Goal: Book appointment/travel/reservation

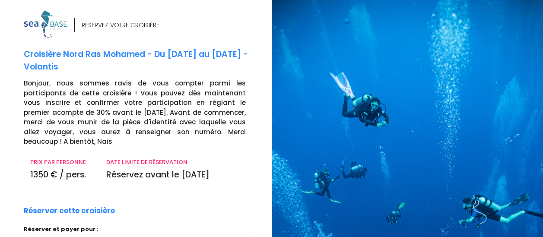
scroll to position [111, 0]
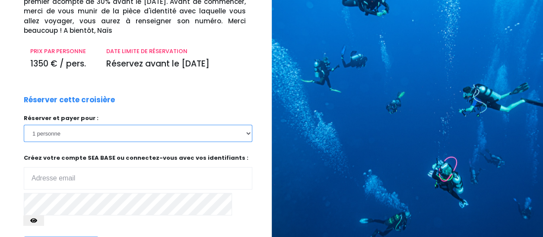
click at [244, 134] on select "1 personne 2 personnes 3 personnes 4 personnes 5 personnes 6 personnes 7 person…" at bounding box center [138, 133] width 229 height 17
select select "2"
click at [24, 125] on select "1 personne 2 personnes 3 personnes 4 personnes 5 personnes 6 personnes 7 person…" at bounding box center [138, 133] width 229 height 17
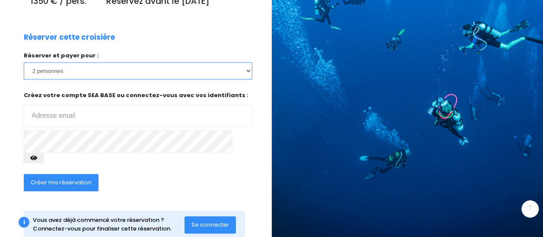
scroll to position [184, 0]
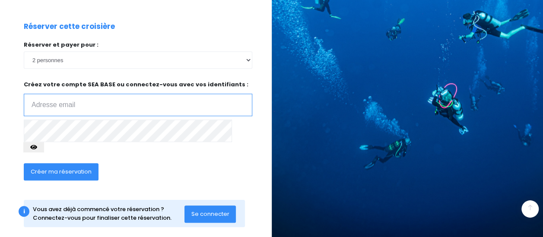
click at [106, 103] on input "email" at bounding box center [138, 105] width 229 height 22
type input "serge.vandebeek@gmail.com"
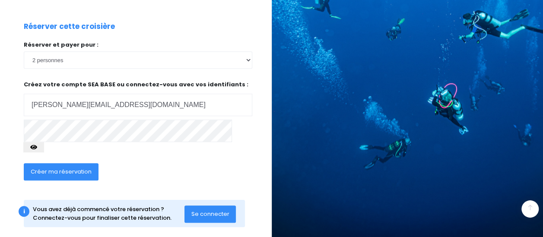
click at [73, 168] on span "Créer ma réservation" at bounding box center [61, 172] width 61 height 8
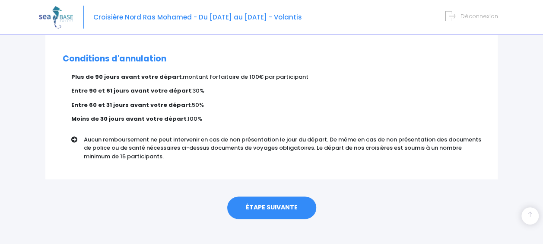
scroll to position [562, 0]
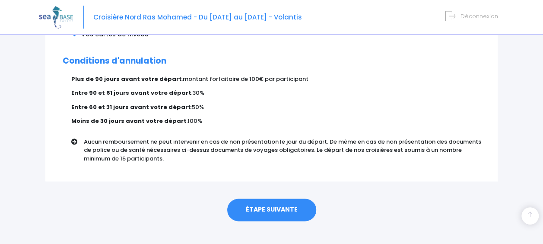
click at [268, 199] on link "ÉTAPE SUIVANTE" at bounding box center [271, 209] width 89 height 22
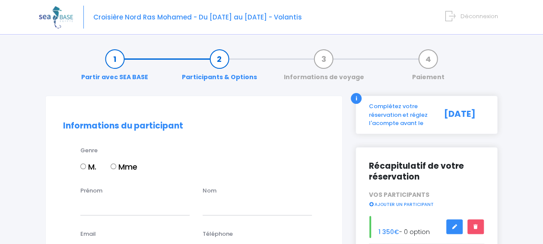
click at [84, 165] on input "M." at bounding box center [83, 166] width 6 height 6
radio input "true"
click at [97, 208] on input "Prénom" at bounding box center [134, 205] width 109 height 17
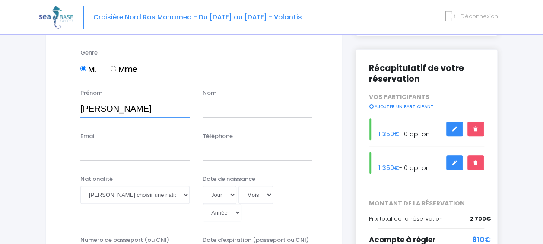
scroll to position [101, 0]
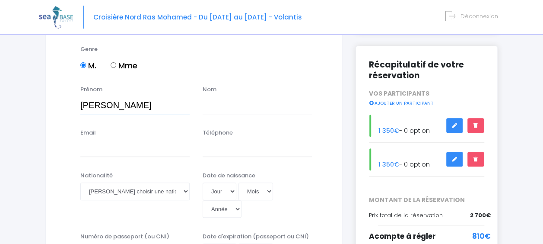
type input "Serge"
click at [242, 99] on input "text" at bounding box center [257, 104] width 109 height 17
type input "VANDEBEEK"
click at [121, 151] on input "Email" at bounding box center [134, 148] width 109 height 17
type input "serge.vandebeek@gmail.com"
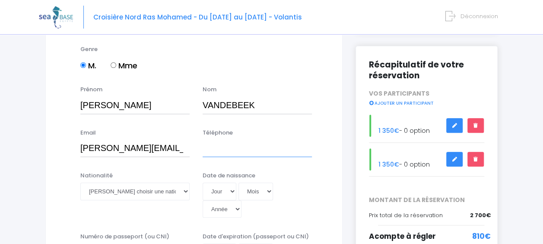
type input "0680717427"
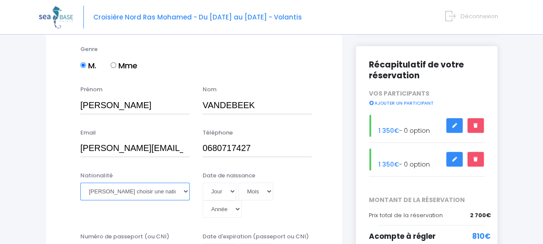
click at [138, 196] on select "Veuillez choisir une nationalité [DEMOGRAPHIC_DATA] Algerienne Allemande [GEOGR…" at bounding box center [134, 190] width 109 height 17
select select "Française"
click at [80, 182] on select "Veuillez choisir une nationalité [DEMOGRAPHIC_DATA] Algerienne Allemande [GEOGR…" at bounding box center [134, 190] width 109 height 17
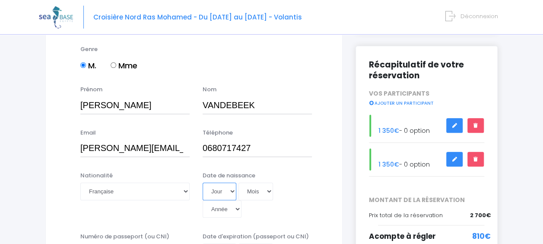
click at [219, 188] on select "Jour 01 02 03 04 05 06 07 08 09 10 11 12 13 14 15 16 17 18 19 20 21 22 23 24 25…" at bounding box center [220, 190] width 34 height 17
select select "10"
click at [203, 182] on select "Jour 01 02 03 04 05 06 07 08 09 10 11 12 13 14 15 16 17 18 19 20 21 22 23 24 25…" at bounding box center [220, 190] width 34 height 17
click at [254, 186] on select "Mois 01 02 03 04 05 06 07 08 09 10 11 12" at bounding box center [256, 190] width 35 height 17
select select "05"
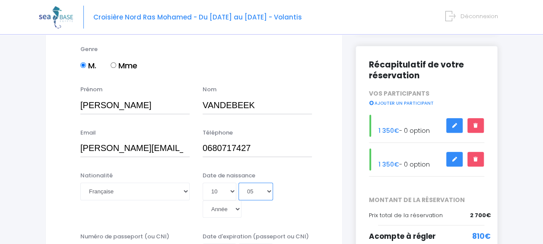
click at [239, 182] on select "Mois 01 02 03 04 05 06 07 08 09 10 11 12" at bounding box center [256, 190] width 35 height 17
click at [223, 207] on select "Année 2045 2044 2043 2042 2041 2040 2039 2038 2037 2036 2035 2034 2033 2032 203…" at bounding box center [222, 208] width 39 height 17
select select "1976"
click at [203, 200] on select "Année 2045 2044 2043 2042 2041 2040 2039 2038 2037 2036 2035 2034 2033 2032 203…" at bounding box center [222, 208] width 39 height 17
type input "1976-05-10"
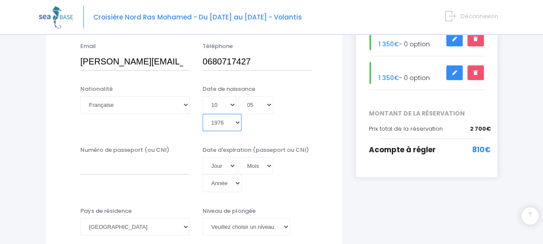
scroll to position [205, 0]
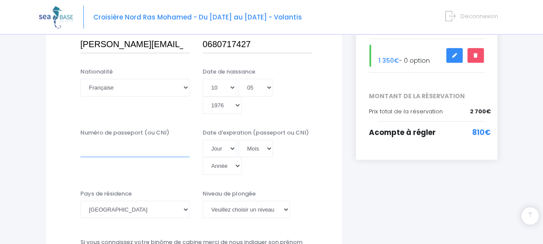
click at [123, 149] on input "Numéro de passeport (ou CNI)" at bounding box center [134, 148] width 109 height 17
type input "23AI31795"
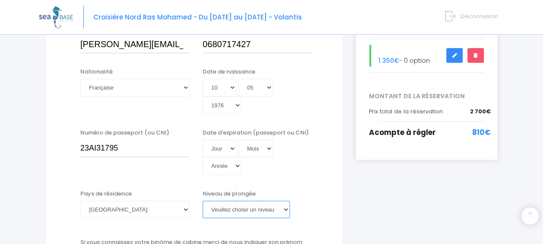
click at [238, 211] on select "Veuillez choisir un niveau de plongée Non plongeur Junior OW diver Adventure OW…" at bounding box center [246, 208] width 87 height 17
click at [203, 200] on select "Veuillez choisir un niveau de plongée Non plongeur Junior OW diver Adventure OW…" at bounding box center [246, 208] width 87 height 17
click at [254, 201] on select "Veuillez choisir un niveau de plongée Non plongeur Junior OW diver Adventure OW…" at bounding box center [246, 208] width 87 height 17
select select "MF1"
click at [203, 200] on select "Veuillez choisir un niveau de plongée Non plongeur Junior OW diver Adventure OW…" at bounding box center [246, 208] width 87 height 17
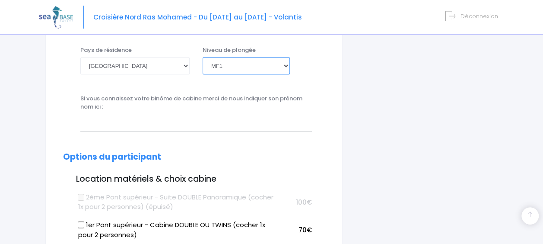
scroll to position [359, 0]
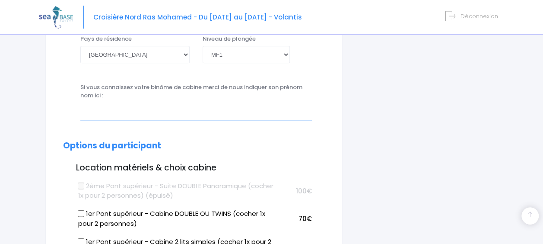
click at [166, 109] on input "text" at bounding box center [196, 110] width 232 height 17
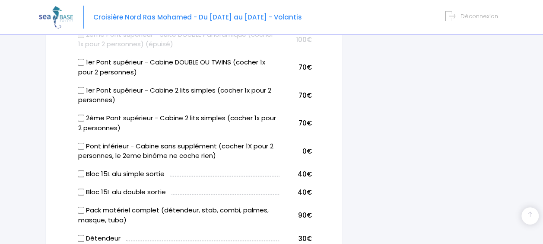
scroll to position [512, 0]
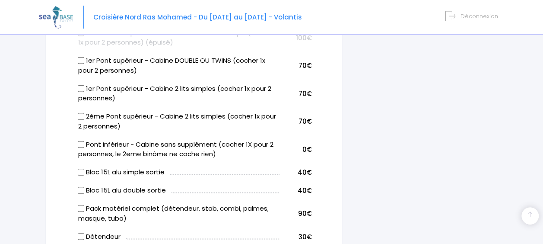
type input "Isabelle BEAUCHAMP"
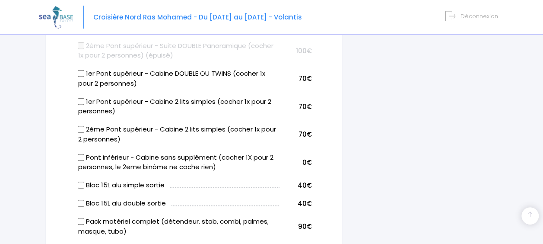
scroll to position [494, 0]
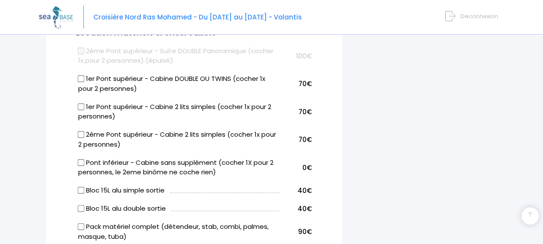
click at [82, 79] on input "1er Pont supérieur - Cabine DOUBLE OU TWINS (cocher 1x pour 2 personnes)" at bounding box center [81, 78] width 7 height 7
checkbox input "true"
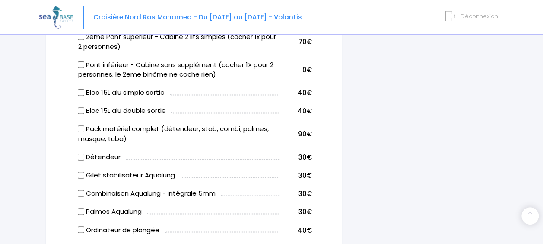
scroll to position [595, 0]
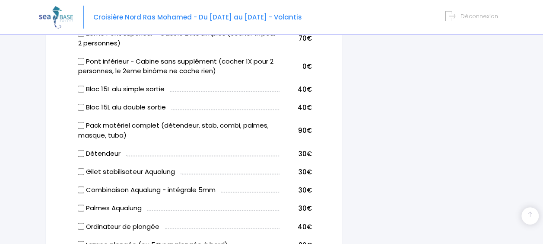
click at [81, 106] on input "Bloc 15L alu double sortie" at bounding box center [81, 107] width 7 height 7
checkbox input "true"
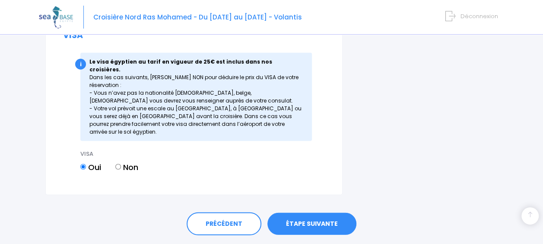
scroll to position [1186, 0]
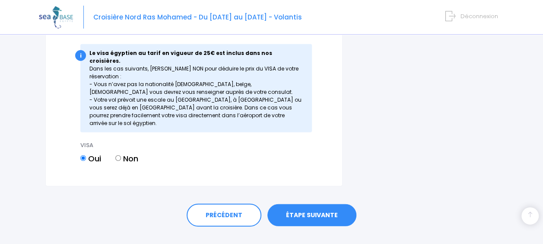
click at [311, 204] on link "ÉTAPE SUIVANTE" at bounding box center [311, 215] width 89 height 22
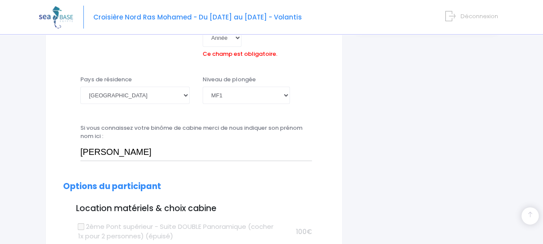
scroll to position [293, 0]
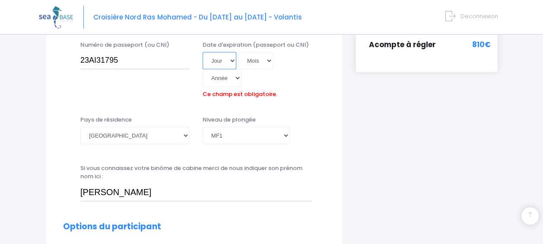
click at [224, 59] on select "Jour 01 02 03 04 05 06 07 08 09 10 11 12 13 14 15 16 17 18 19 20 21 22 23 24 25…" at bounding box center [220, 60] width 34 height 17
select select "07"
click at [203, 52] on select "Jour 01 02 03 04 05 06 07 08 09 10 11 12 13 14 15 16 17 18 19 20 21 22 23 24 25…" at bounding box center [220, 60] width 34 height 17
click at [256, 64] on select "Mois 01 02 03 04 05 06 07 08 09 10 11 12" at bounding box center [256, 60] width 35 height 17
select select "02"
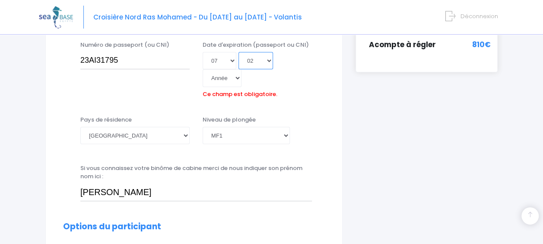
click at [239, 52] on select "Mois 01 02 03 04 05 06 07 08 09 10 11 12" at bounding box center [256, 60] width 35 height 17
click at [228, 77] on select "Année 2045 2044 2043 2042 2041 2040 2039 2038 2037 2036 2035 2034 2033 2032 203…" at bounding box center [222, 77] width 39 height 17
select select "2033"
click at [203, 69] on select "Année 2045 2044 2043 2042 2041 2040 2039 2038 2037 2036 2035 2034 2033 2032 203…" at bounding box center [222, 77] width 39 height 17
type input "2033-02-07"
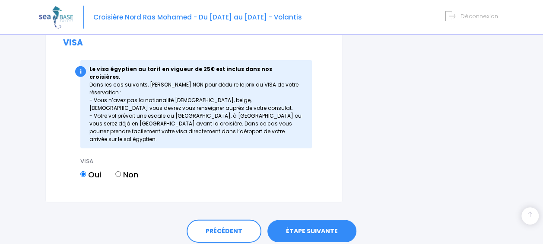
scroll to position [1200, 0]
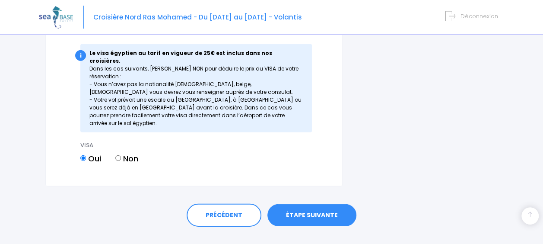
click at [331, 204] on link "ÉTAPE SUIVANTE" at bounding box center [311, 215] width 89 height 22
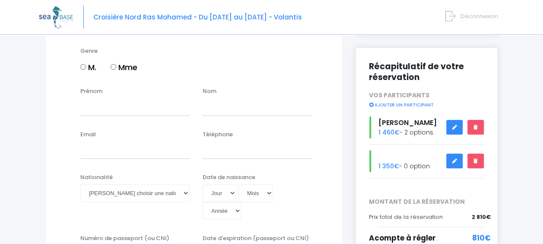
scroll to position [96, 0]
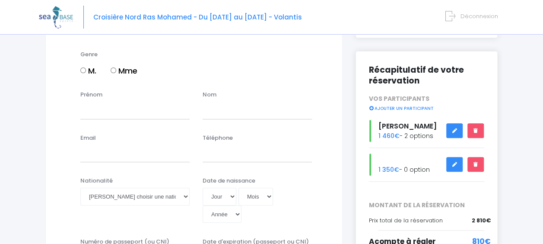
click at [114, 71] on input "Mme" at bounding box center [114, 70] width 6 height 6
radio input "true"
click at [113, 109] on input "Prénom" at bounding box center [134, 110] width 109 height 17
type input "[PERSON_NAME]"
click at [217, 111] on input "text" at bounding box center [257, 110] width 109 height 17
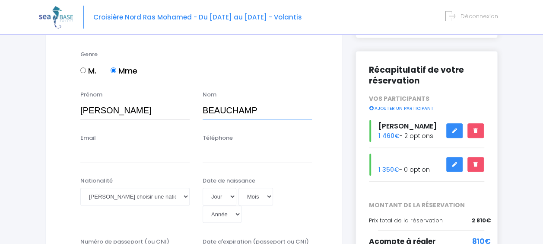
type input "BEAUCHAMP"
click at [124, 160] on input "Email" at bounding box center [134, 153] width 109 height 17
type input "[EMAIL_ADDRESS][DOMAIN_NAME]"
click at [218, 154] on input "Téléphone" at bounding box center [257, 153] width 109 height 17
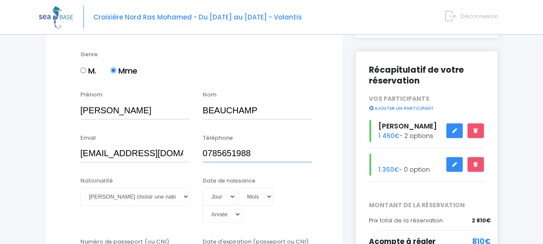
type input "0785651988"
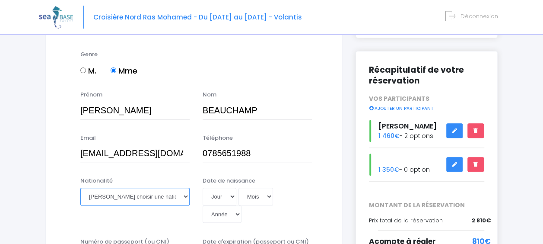
click at [130, 198] on select "Veuillez choisir une nationalité [DEMOGRAPHIC_DATA] Algerienne Allemande [GEOGR…" at bounding box center [134, 196] width 109 height 17
select select "Française"
click at [80, 188] on select "Veuillez choisir une nationalité [DEMOGRAPHIC_DATA] Algerienne Allemande [GEOGR…" at bounding box center [134, 196] width 109 height 17
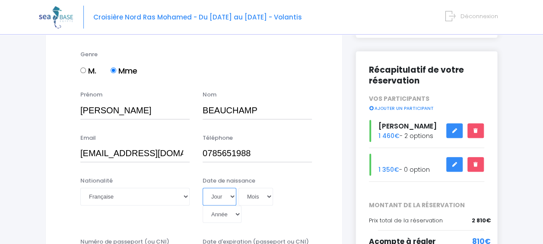
click at [228, 196] on select "Jour 01 02 03 04 05 06 07 08 09 10 11 12 13 14 15 16 17 18 19 20 21 22 23 24 25…" at bounding box center [220, 196] width 34 height 17
select select "23"
click at [203, 188] on select "Jour 01 02 03 04 05 06 07 08 09 10 11 12 13 14 15 16 17 18 19 20 21 22 23 24 25…" at bounding box center [220, 196] width 34 height 17
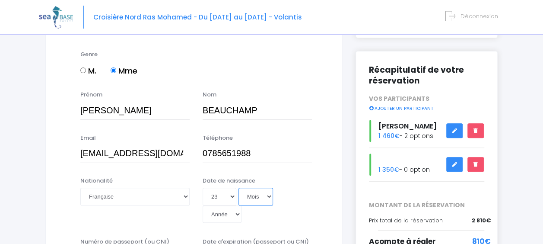
click at [254, 195] on select "Mois 01 02 03 04 05 06 07 08 09 10 11 12" at bounding box center [256, 196] width 35 height 17
select select "08"
click at [239, 188] on select "Mois 01 02 03 04 05 06 07 08 09 10 11 12" at bounding box center [256, 196] width 35 height 17
click at [224, 216] on select "Année 2045 2044 2043 2042 2041 2040 2039 2038 2037 2036 2035 2034 2033 2032 203…" at bounding box center [222, 213] width 39 height 17
select select "1972"
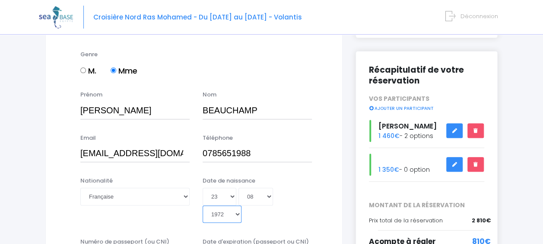
click at [203, 205] on select "Année 2045 2044 2043 2042 2041 2040 2039 2038 2037 2036 2035 2034 2033 2032 203…" at bounding box center [222, 213] width 39 height 17
type input "[DATE]"
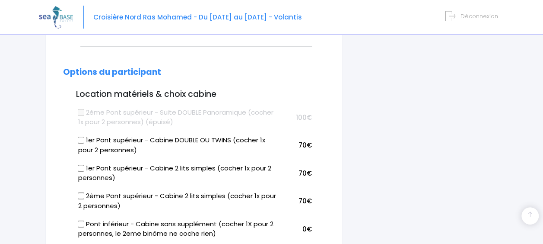
scroll to position [449, 0]
